Goal: Register for event/course

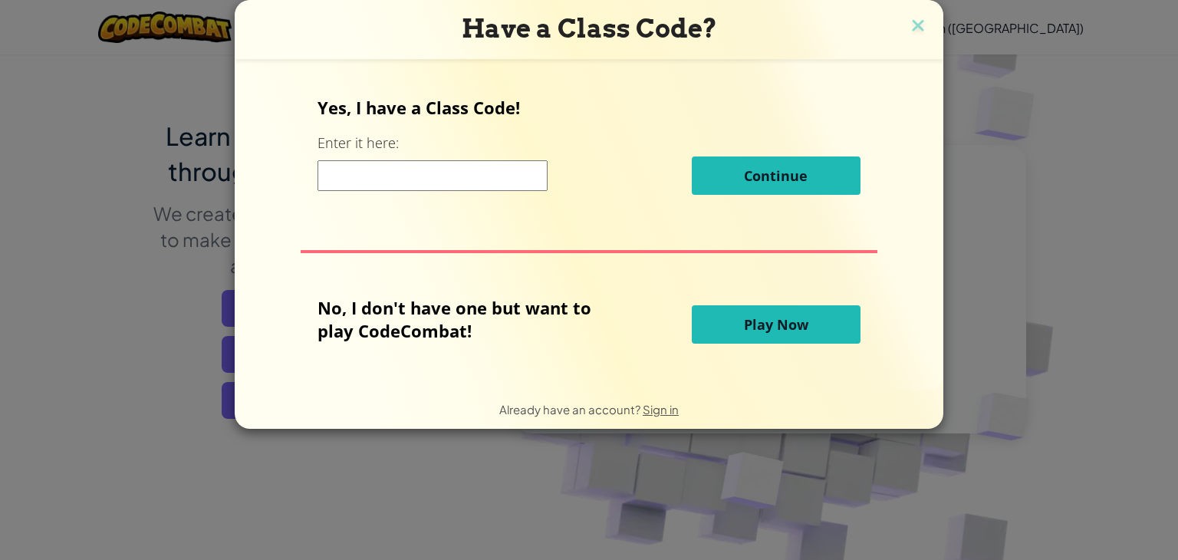
scroll to position [66, 0]
click at [420, 182] on input at bounding box center [433, 175] width 230 height 31
click at [746, 322] on span "Play Now" at bounding box center [776, 324] width 64 height 18
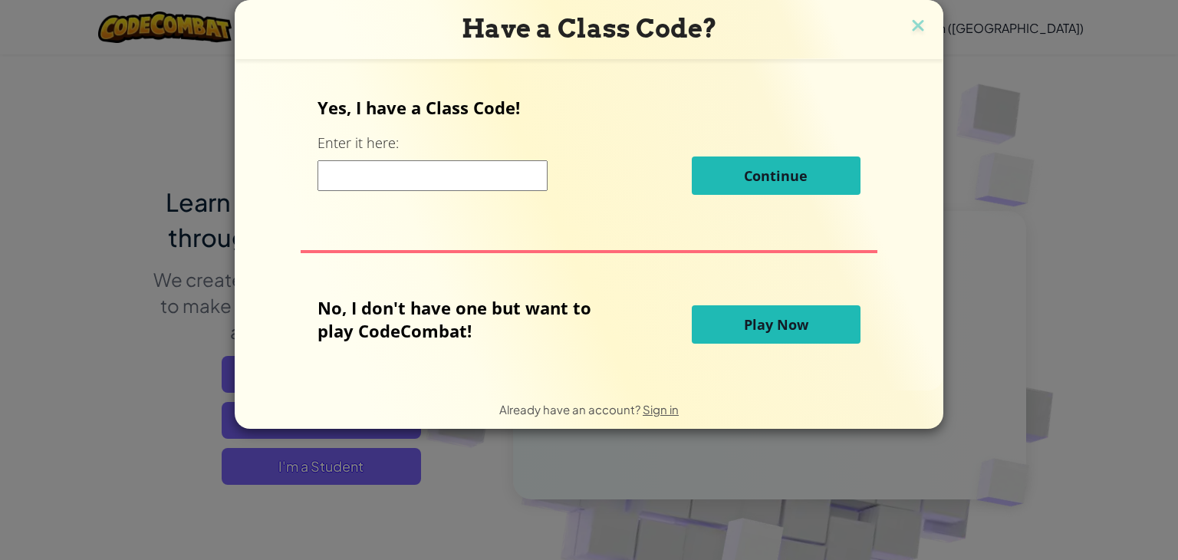
click at [746, 322] on span "Play Now" at bounding box center [776, 324] width 64 height 18
click at [410, 167] on input at bounding box center [433, 175] width 230 height 31
type input "f"
click at [743, 190] on button "Continue" at bounding box center [776, 176] width 169 height 38
click at [711, 176] on button "Continue" at bounding box center [776, 176] width 169 height 38
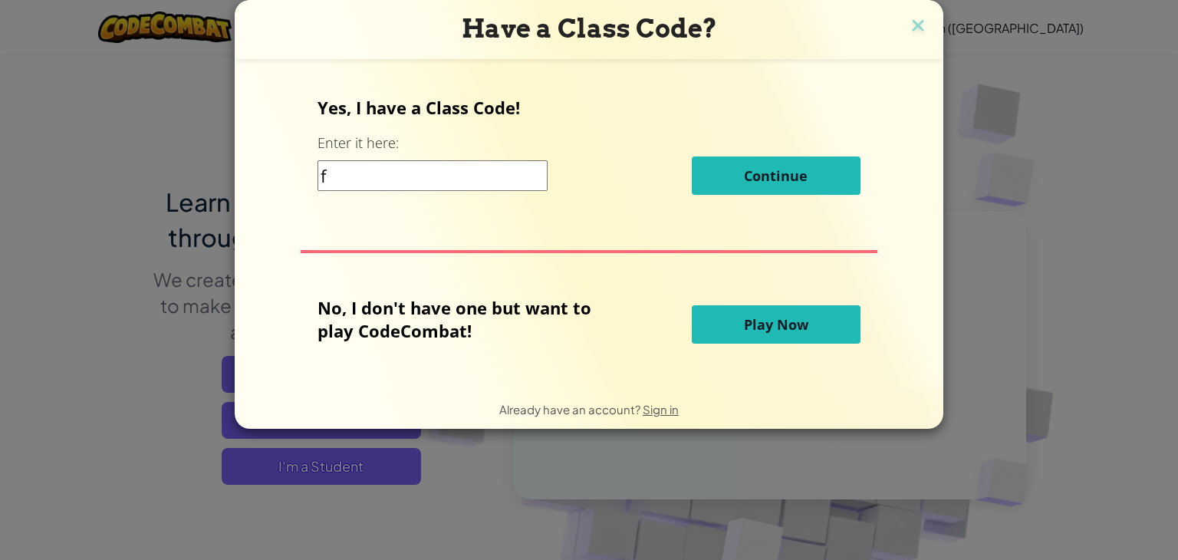
click at [711, 176] on button "Continue" at bounding box center [776, 176] width 169 height 38
